Goal: Book appointment/travel/reservation

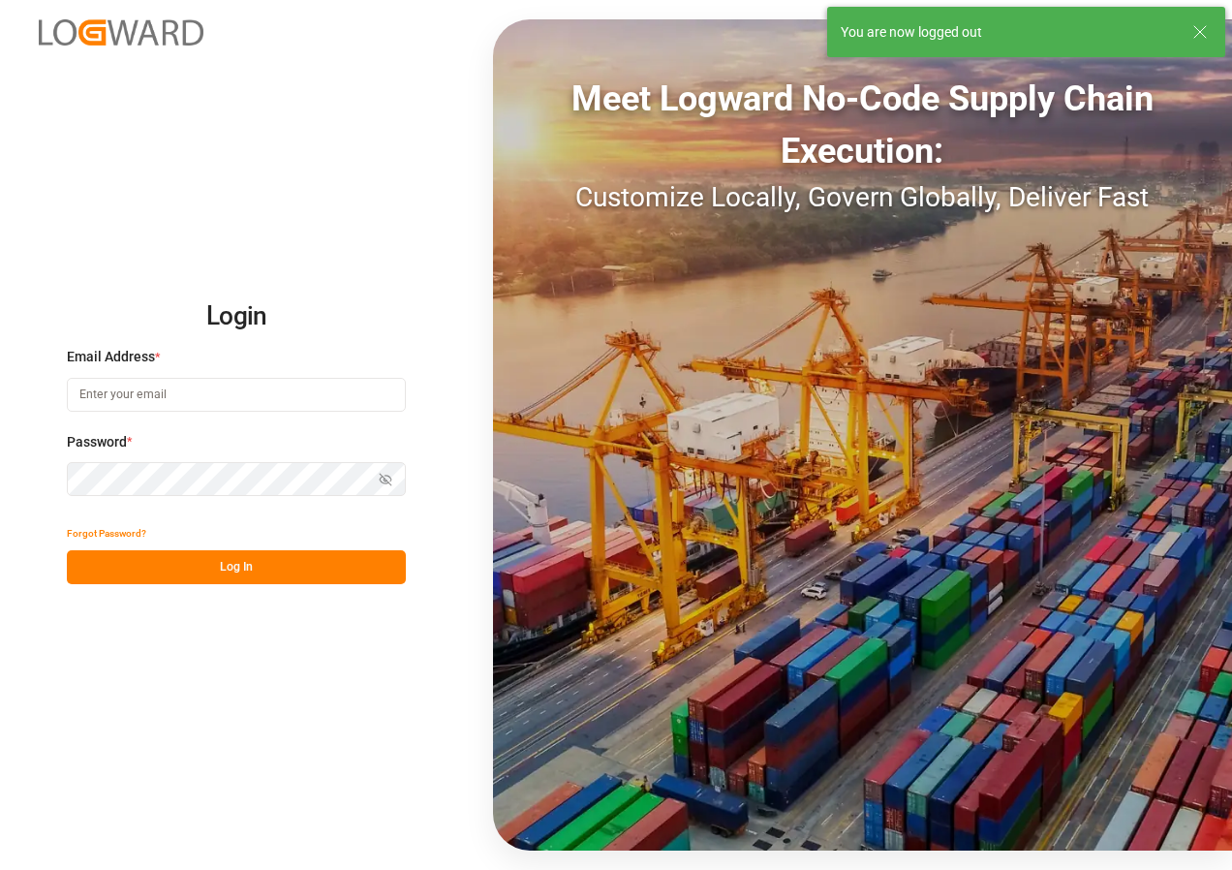
type input "[EMAIL_ADDRESS][DOMAIN_NAME]"
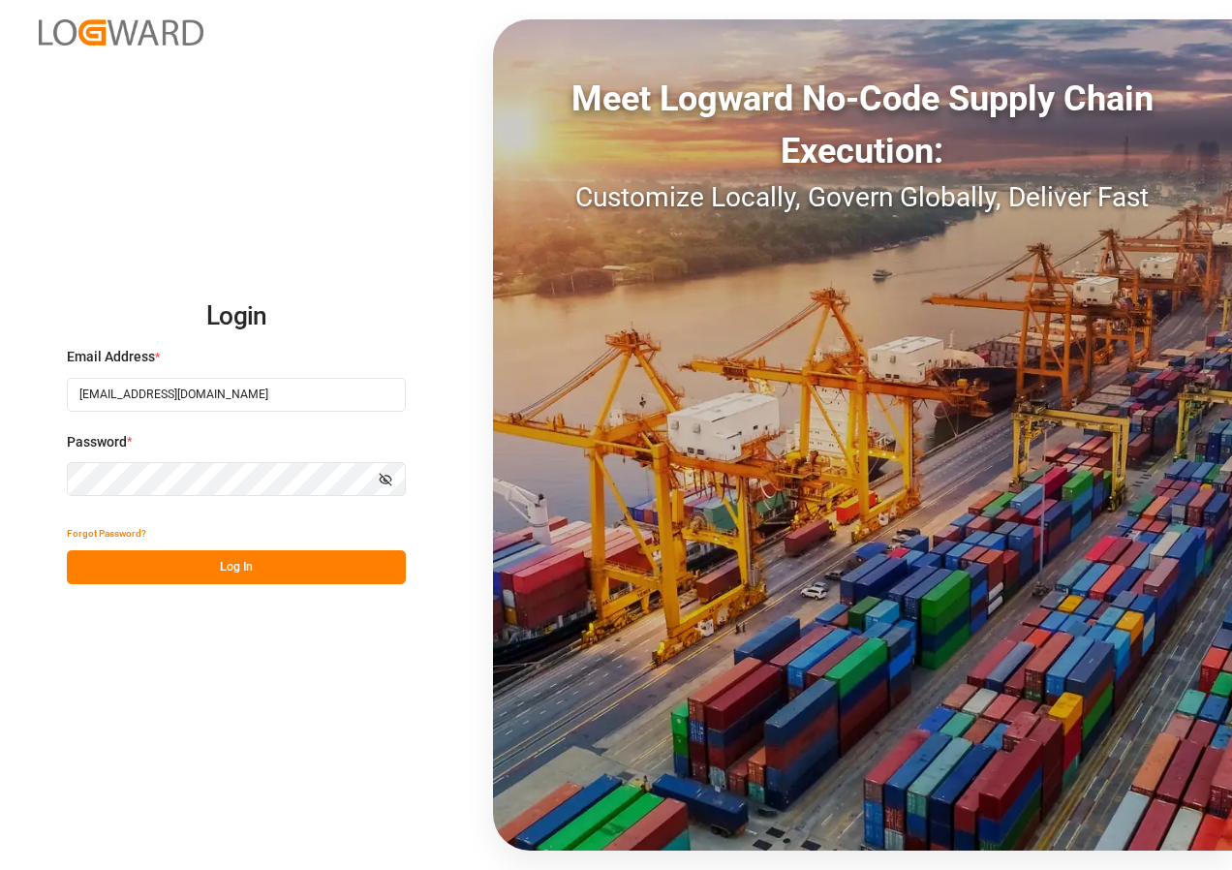
click at [254, 559] on button "Log In" at bounding box center [236, 567] width 339 height 34
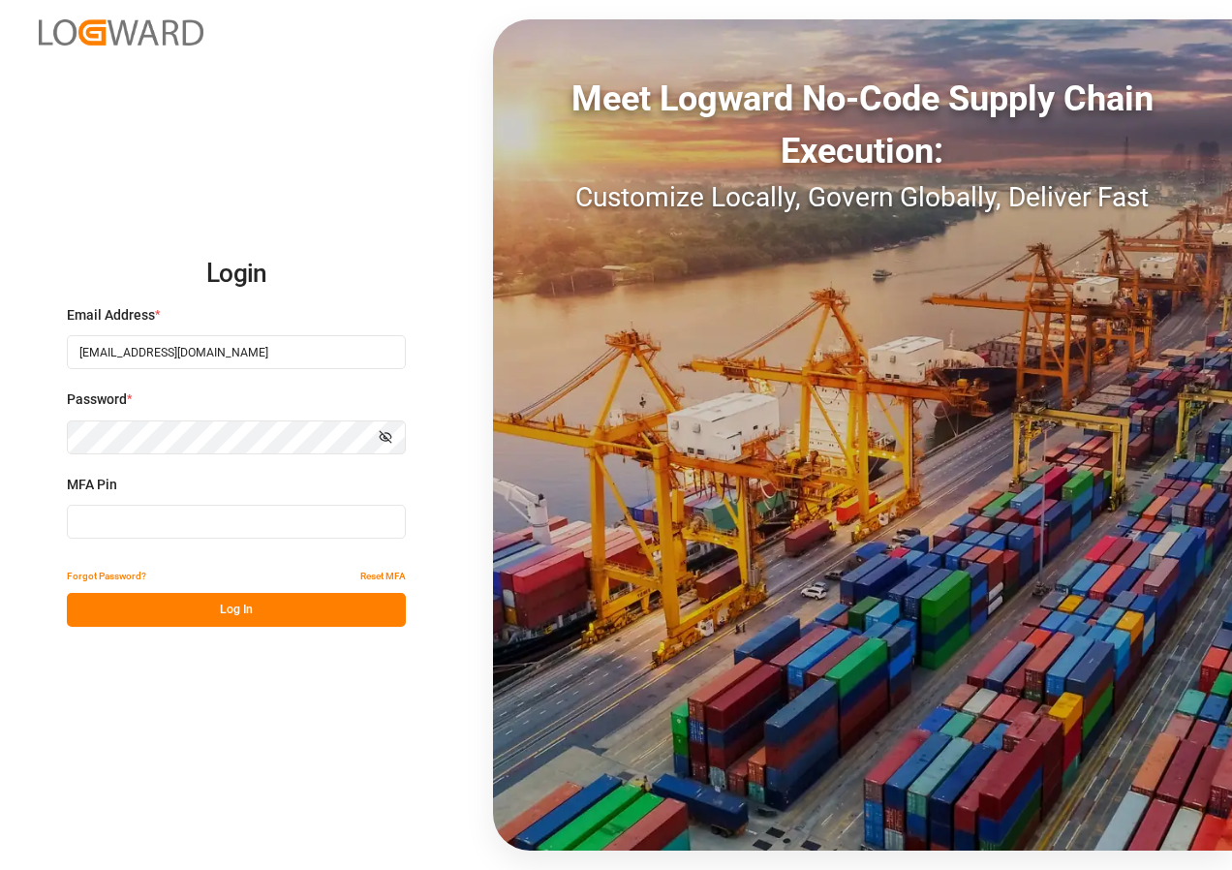
click at [165, 510] on input at bounding box center [236, 522] width 339 height 34
type input "656090"
click at [197, 609] on button "Log In" at bounding box center [236, 610] width 339 height 34
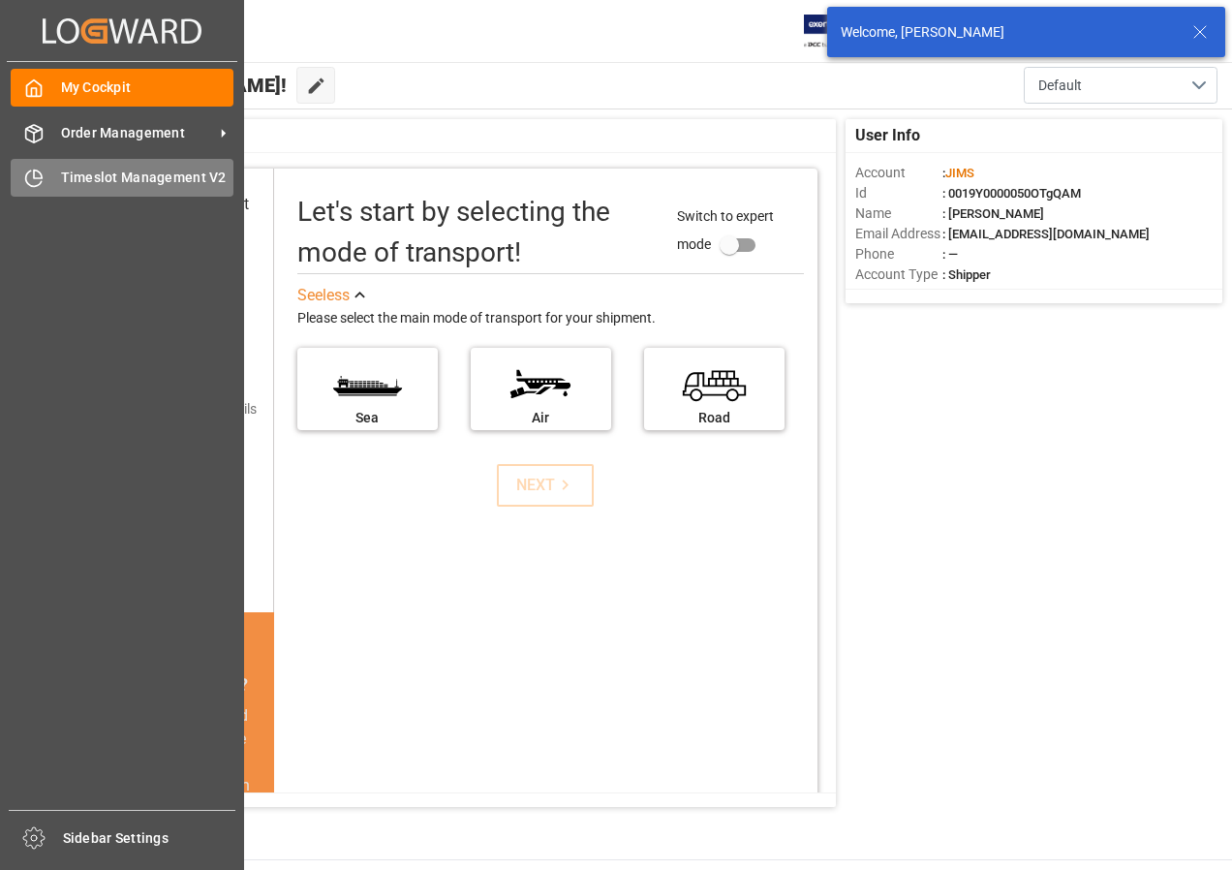
click at [98, 173] on span "Timeslot Management V2" at bounding box center [147, 178] width 173 height 20
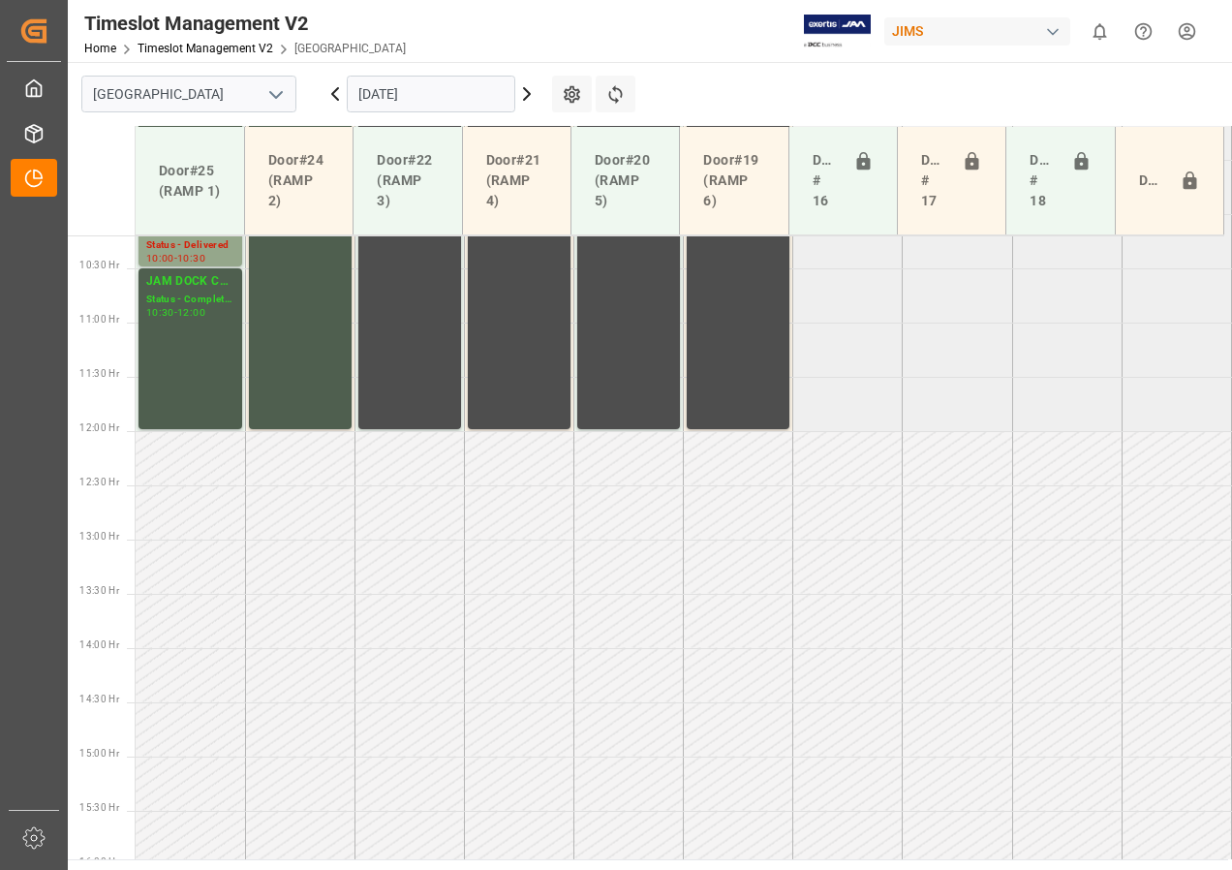
scroll to position [1113, 0]
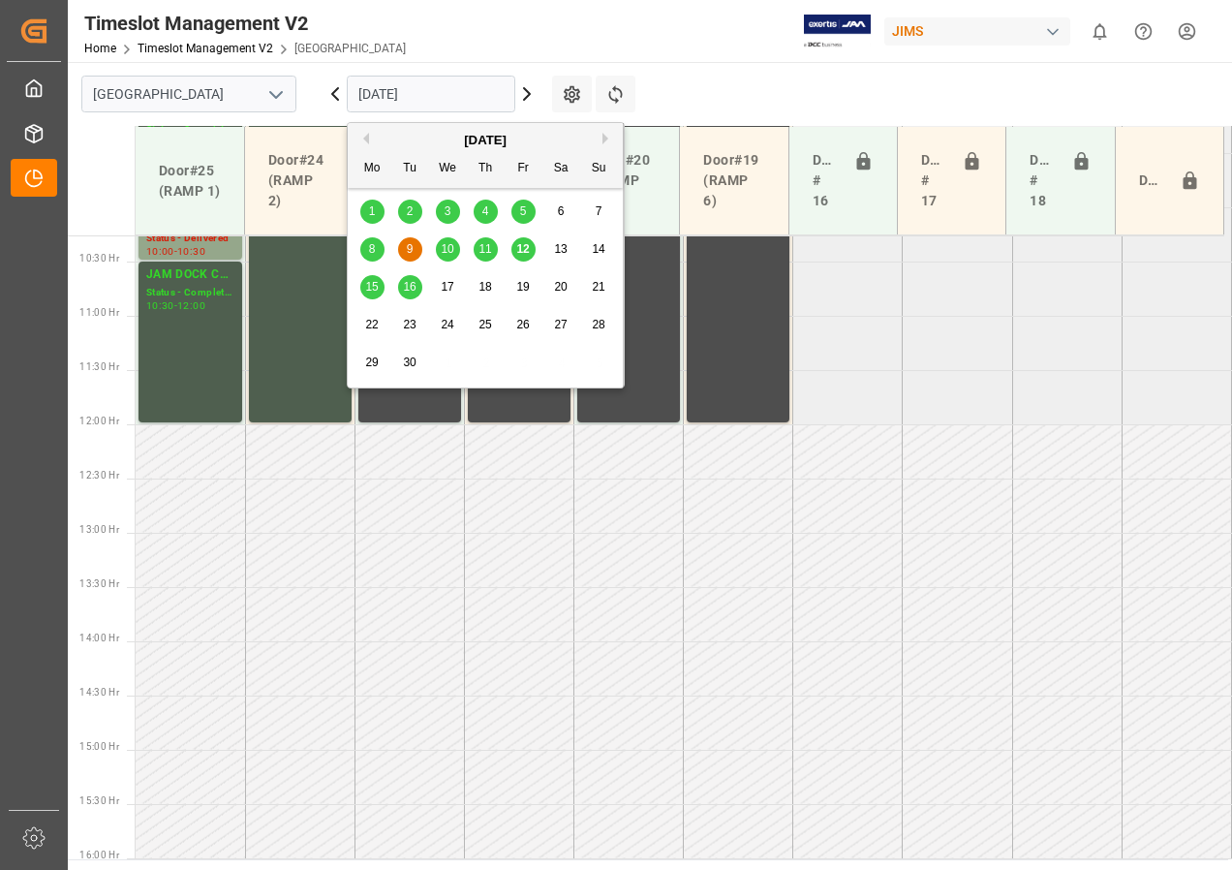
click at [448, 89] on input "[DATE]" at bounding box center [431, 94] width 169 height 37
click at [524, 249] on span "12" at bounding box center [522, 249] width 13 height 14
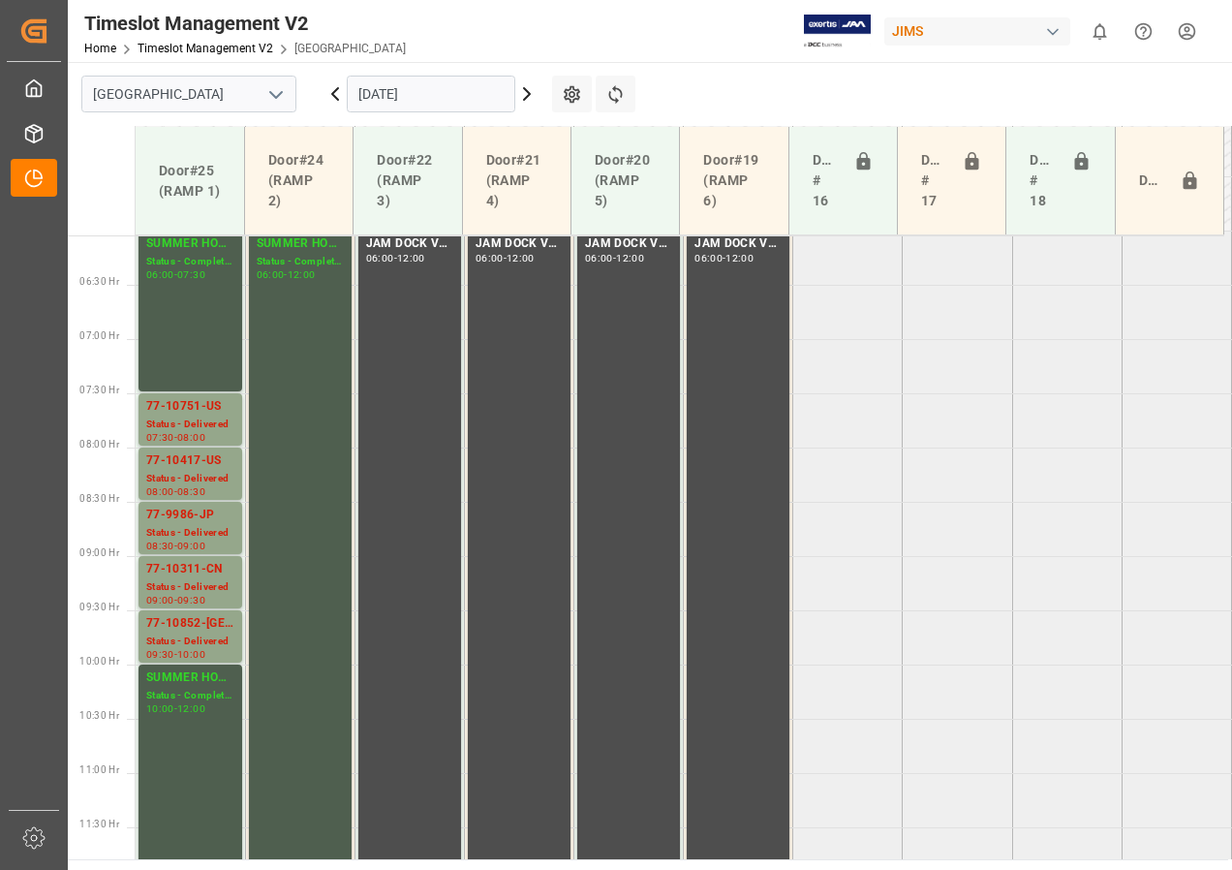
scroll to position [657, 0]
click at [378, 99] on input "[DATE]" at bounding box center [431, 94] width 169 height 37
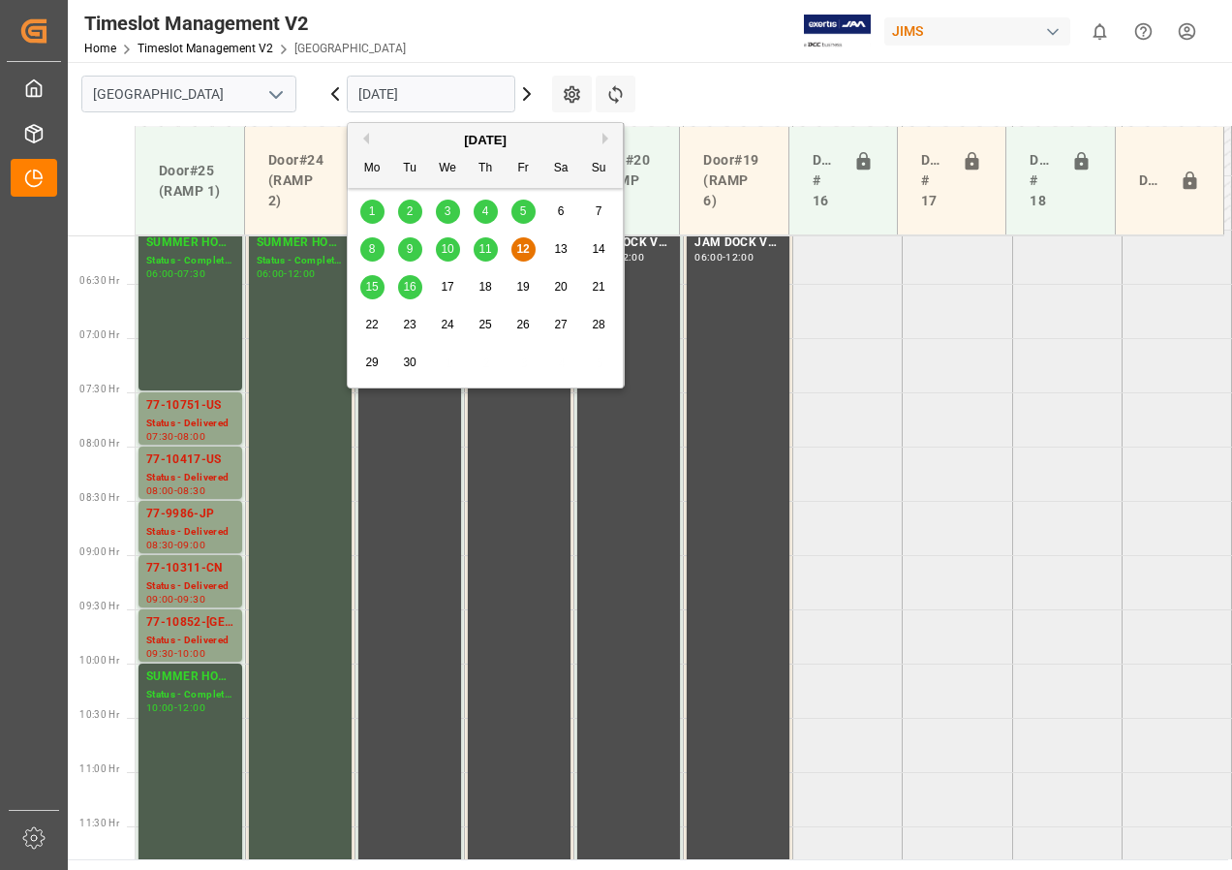
click at [377, 291] on span "15" at bounding box center [371, 287] width 13 height 14
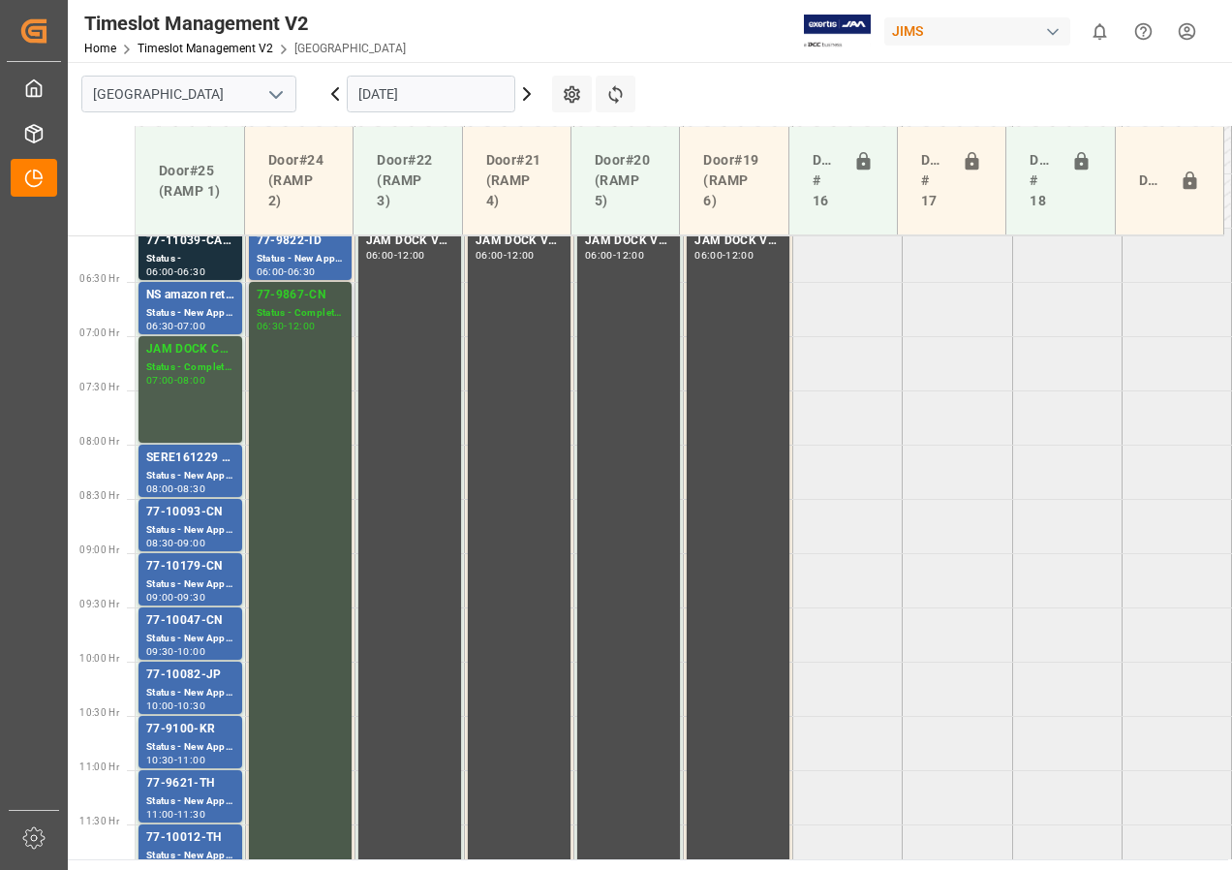
scroll to position [629, 0]
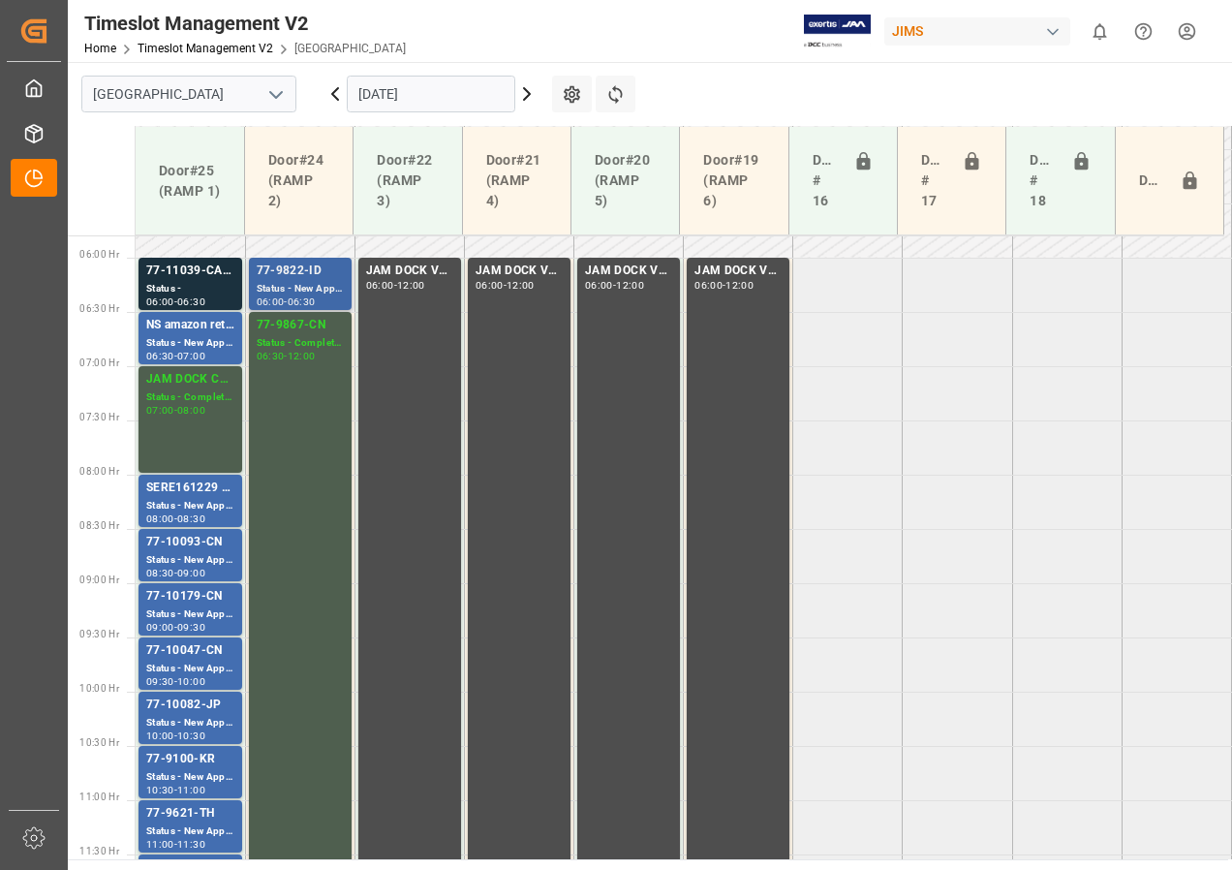
click at [295, 271] on div "77-9822-ID" at bounding box center [300, 271] width 87 height 19
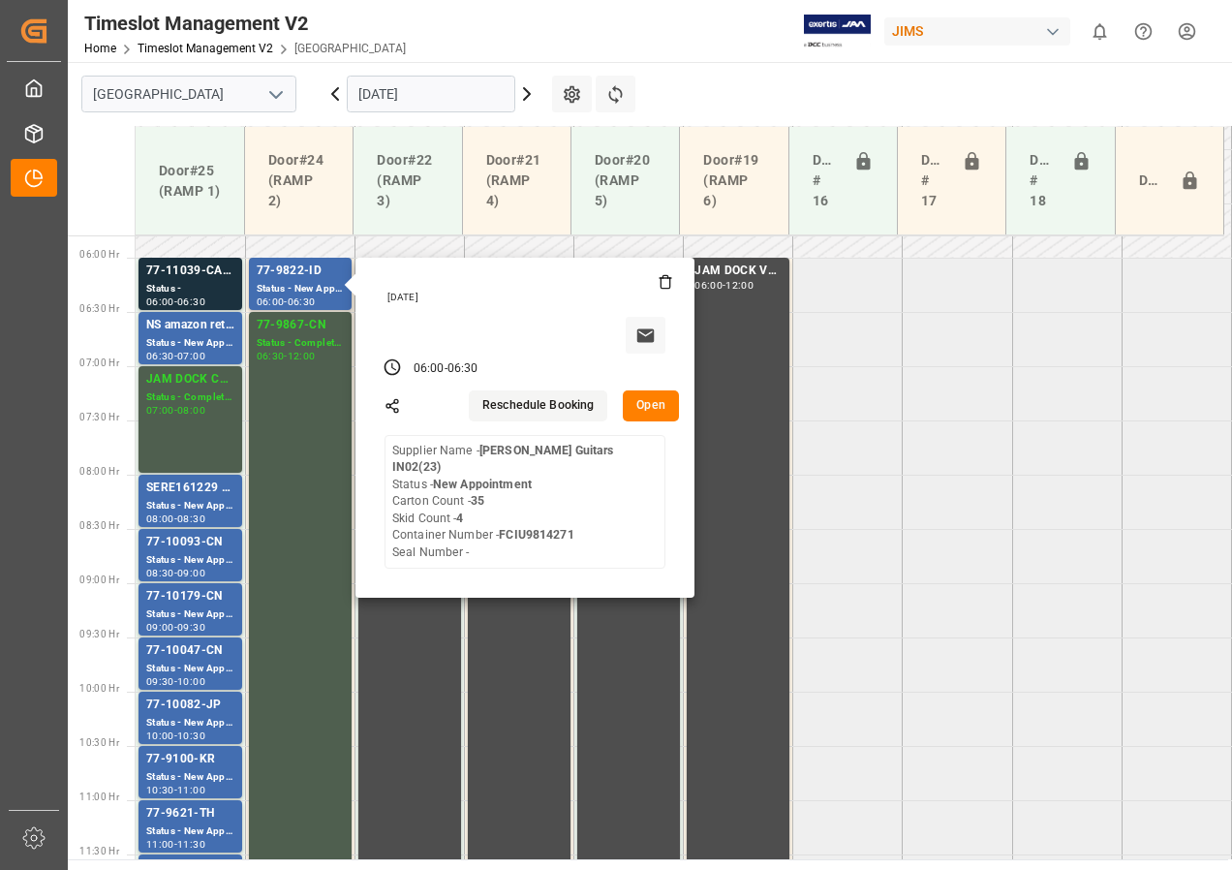
click at [382, 103] on input "[DATE]" at bounding box center [431, 94] width 169 height 37
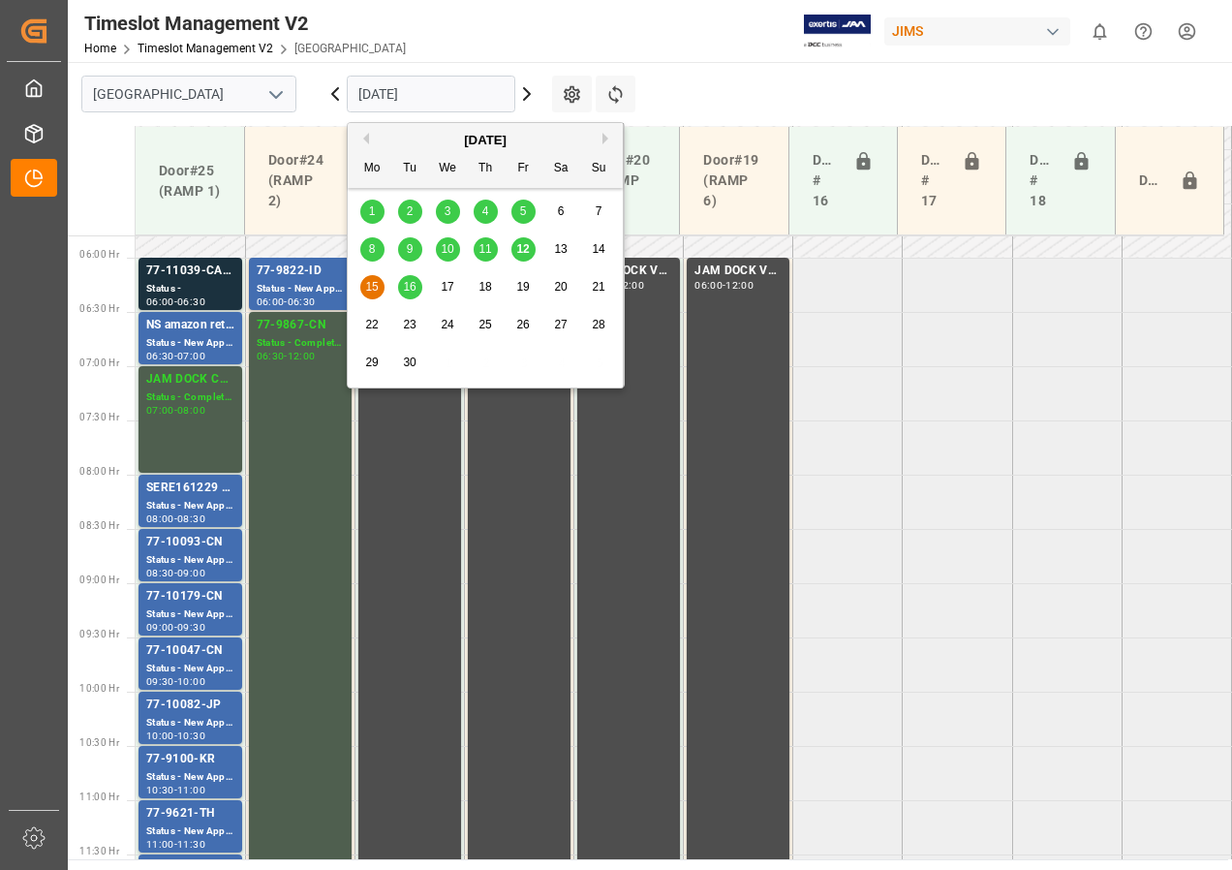
click at [408, 283] on span "16" at bounding box center [409, 287] width 13 height 14
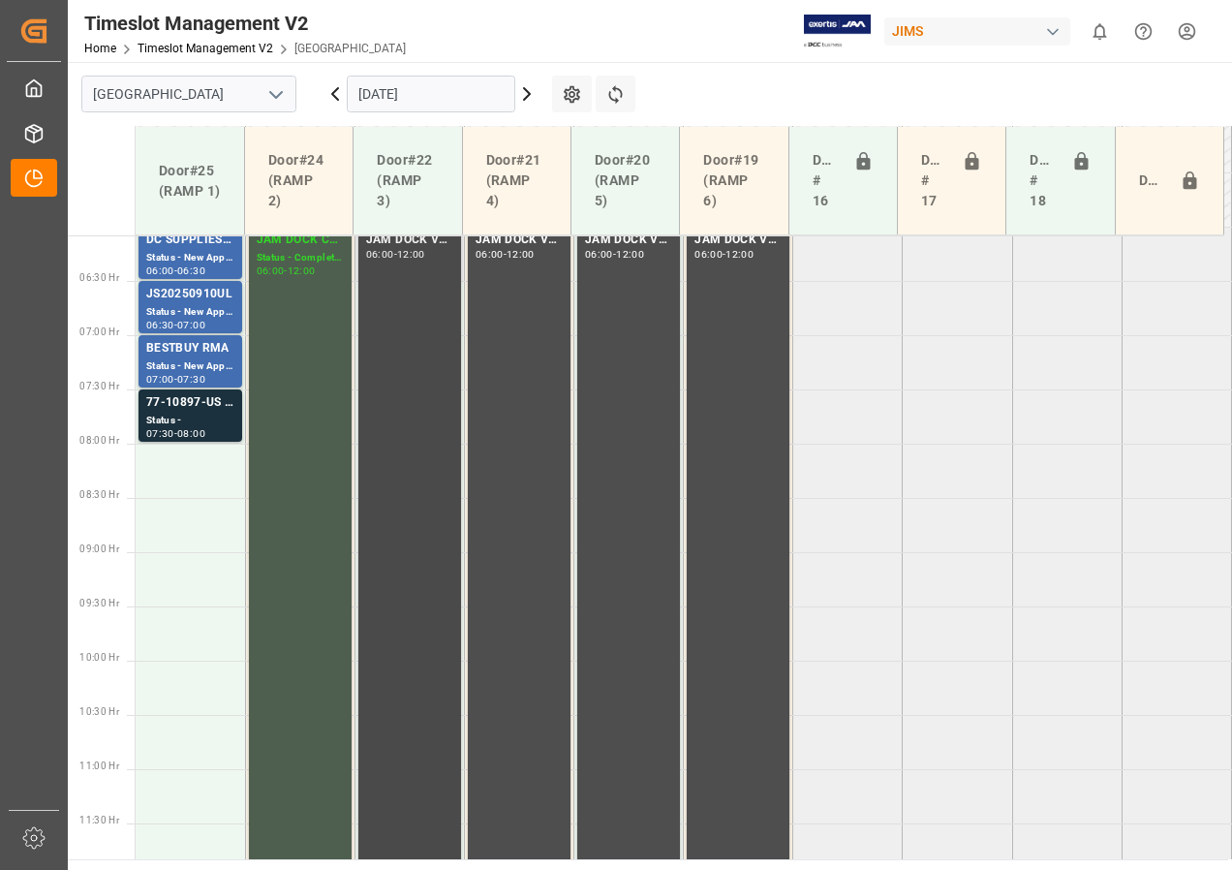
scroll to position [613, 0]
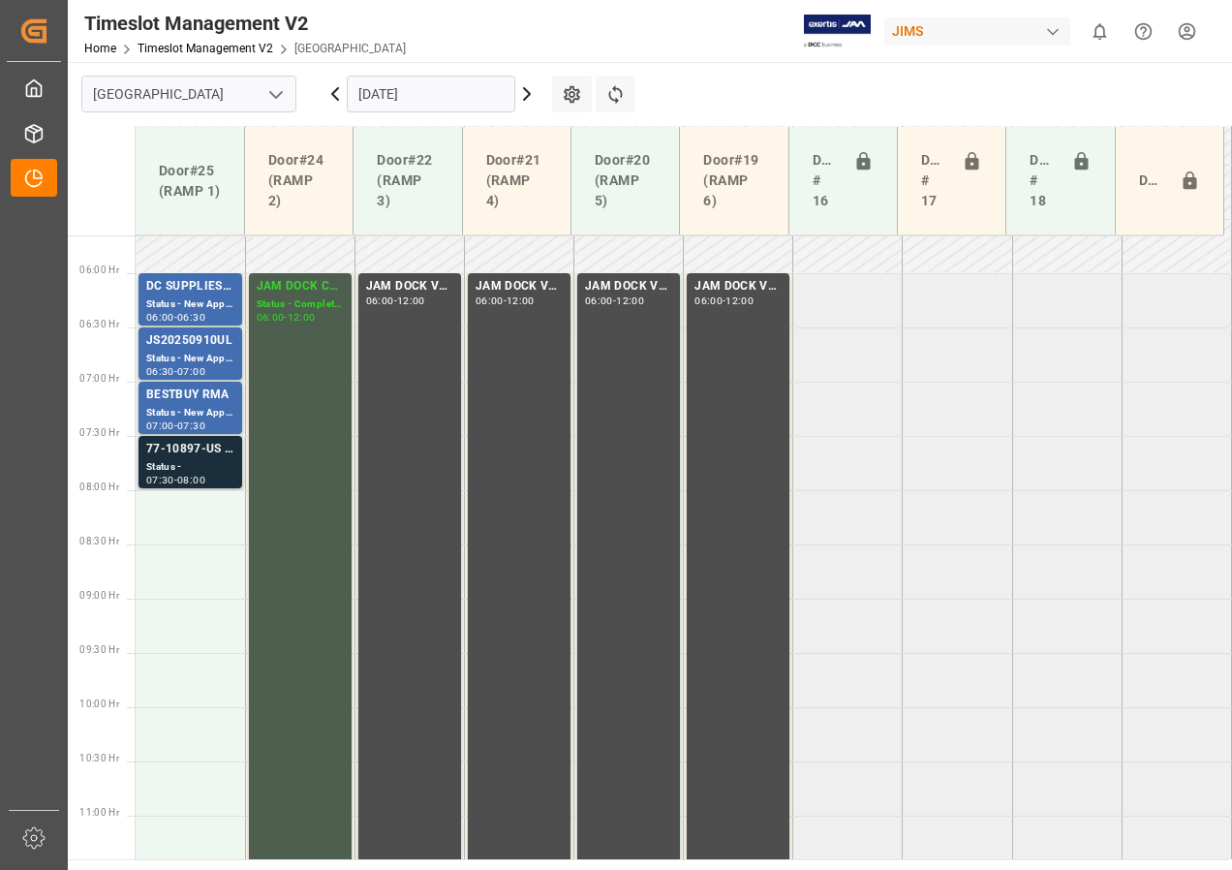
click at [195, 476] on div "08:00" at bounding box center [191, 480] width 28 height 9
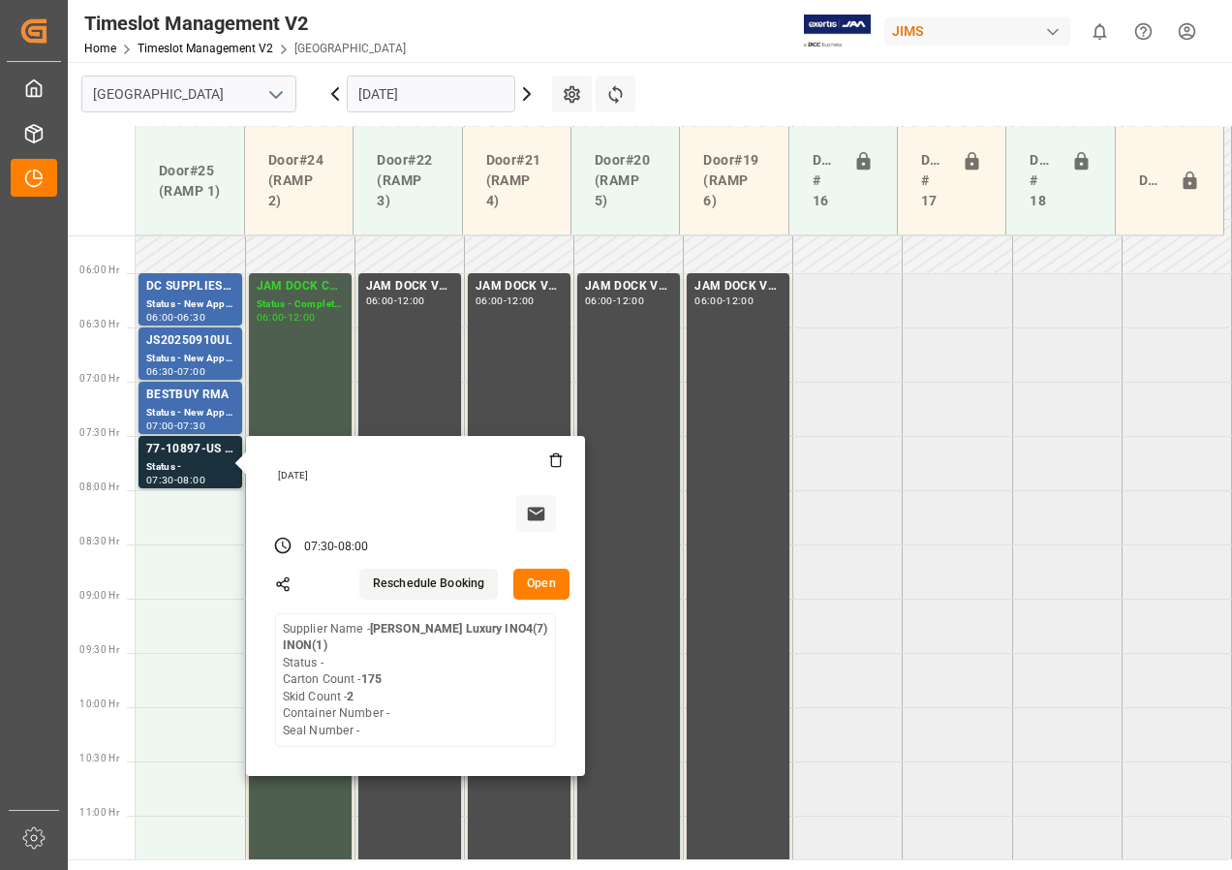
click at [393, 92] on input "[DATE]" at bounding box center [431, 94] width 169 height 37
